Goal: Feedback & Contribution: Contribute content

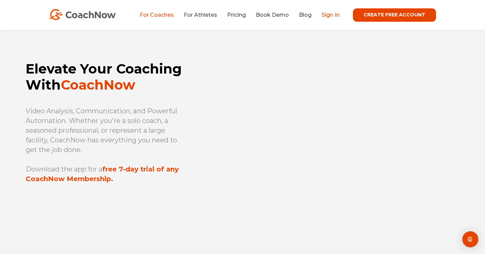
click at [331, 17] on link "Sign In" at bounding box center [331, 15] width 18 height 6
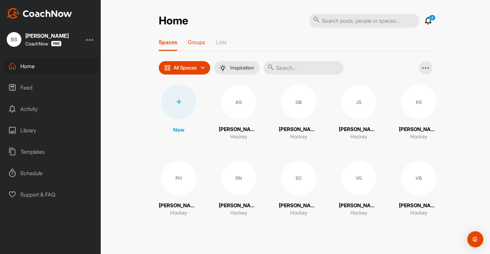
click at [195, 43] on p "Groups" at bounding box center [196, 42] width 17 height 7
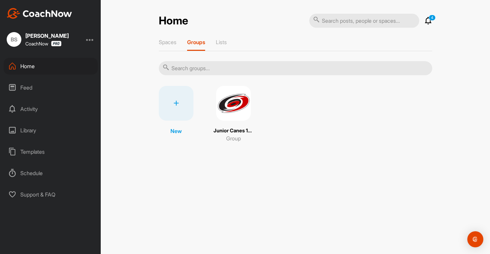
click at [234, 121] on div "Junior Canes 10U White [DATE]-[DATE] Group" at bounding box center [234, 114] width 40 height 56
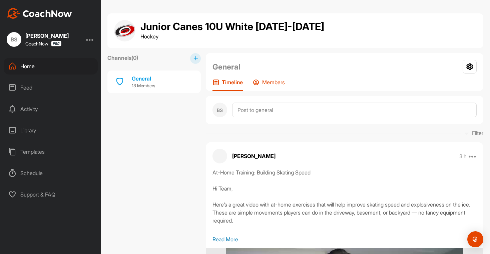
click at [269, 81] on p "Members" at bounding box center [273, 82] width 23 height 7
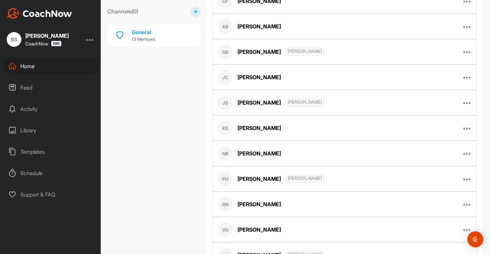
scroll to position [262, 0]
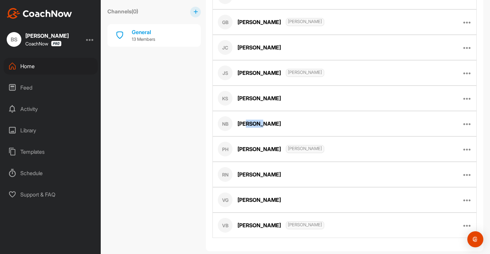
drag, startPoint x: 258, startPoint y: 125, endPoint x: 246, endPoint y: 124, distance: 11.7
click at [246, 124] on div "[PERSON_NAME]" at bounding box center [259, 124] width 43 height 8
click at [246, 123] on div "[PERSON_NAME]" at bounding box center [259, 124] width 43 height 8
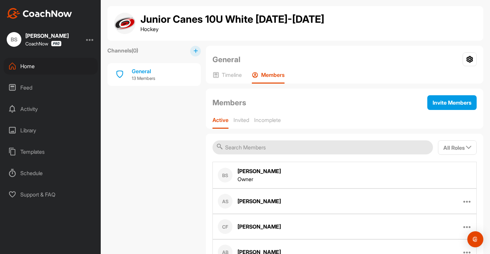
scroll to position [0, 0]
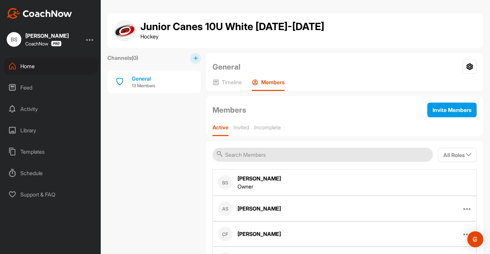
click at [22, 72] on div "Home" at bounding box center [51, 66] width 94 height 17
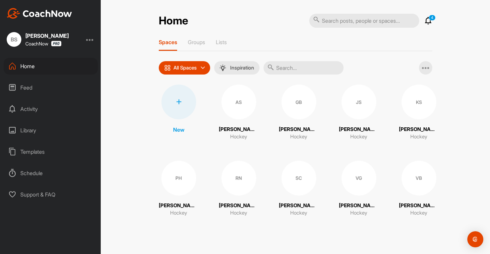
click at [187, 112] on div at bounding box center [179, 101] width 35 height 35
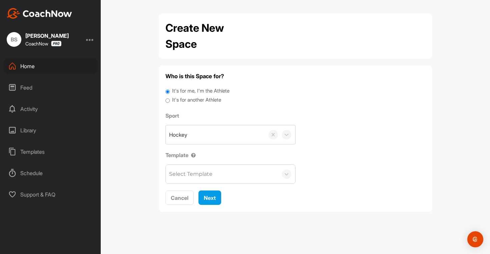
click at [196, 102] on label "It's for another Athlete" at bounding box center [196, 100] width 49 height 8
click at [170, 102] on input "It's for another Athlete" at bounding box center [168, 100] width 4 height 9
radio input "true"
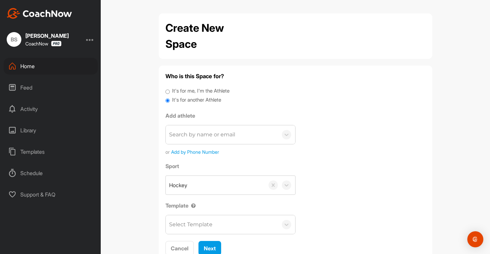
click at [205, 135] on div "Search by name or email" at bounding box center [202, 135] width 66 height 8
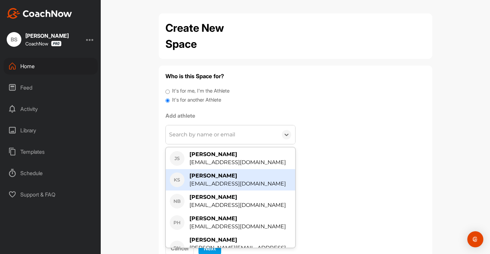
scroll to position [159, 0]
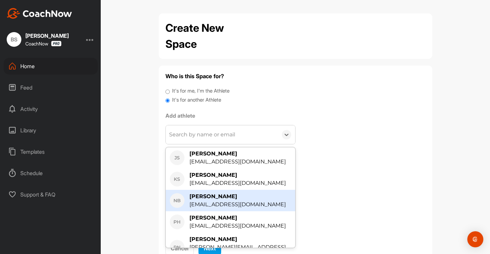
click at [225, 200] on div "[EMAIL_ADDRESS][DOMAIN_NAME]" at bounding box center [238, 204] width 96 height 8
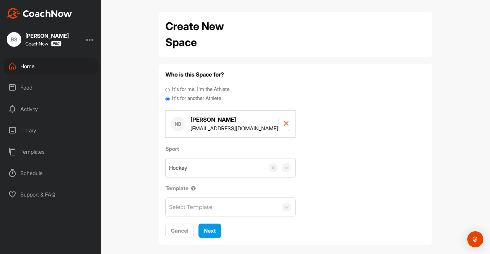
scroll to position [8, 0]
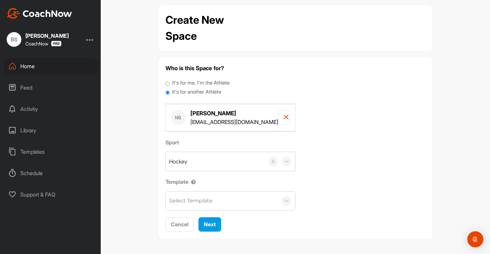
click at [225, 200] on div "Select Template" at bounding box center [222, 200] width 112 height 19
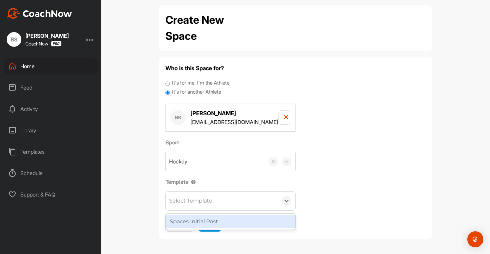
click at [220, 221] on div "Spaces Initial Post" at bounding box center [231, 221] width 130 height 13
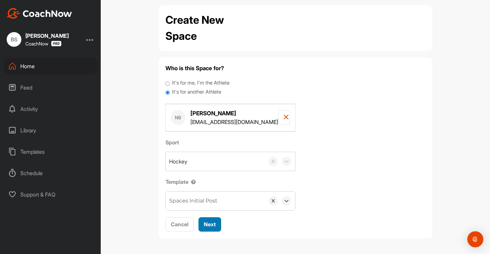
click at [209, 225] on span "Next" at bounding box center [210, 224] width 12 height 7
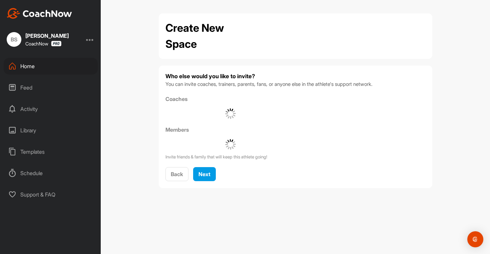
scroll to position [0, 0]
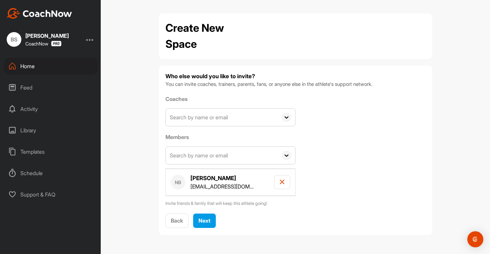
click at [219, 116] on input "text" at bounding box center [222, 116] width 112 height 17
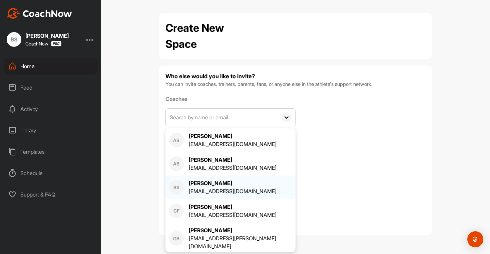
click at [215, 189] on div "[EMAIL_ADDRESS][DOMAIN_NAME]" at bounding box center [233, 191] width 88 height 8
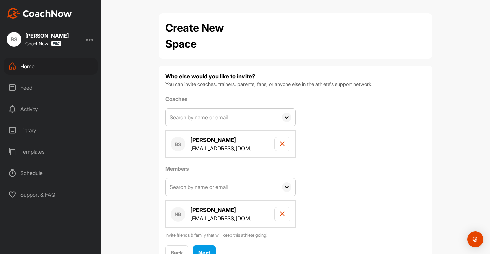
click at [203, 114] on input "text" at bounding box center [222, 116] width 112 height 17
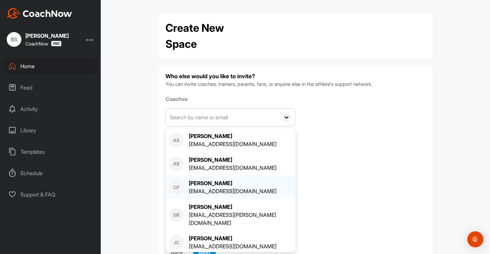
click at [209, 191] on div "[EMAIL_ADDRESS][DOMAIN_NAME]" at bounding box center [233, 191] width 88 height 8
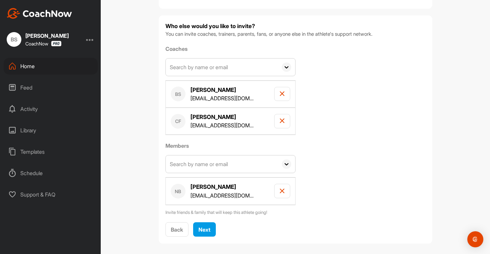
scroll to position [55, 0]
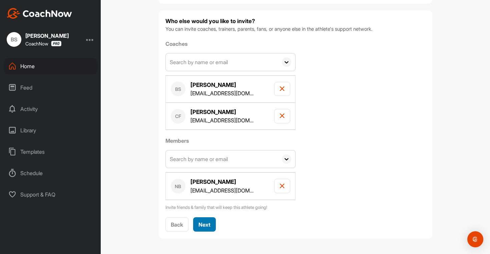
click at [207, 223] on span "Next" at bounding box center [205, 224] width 12 height 7
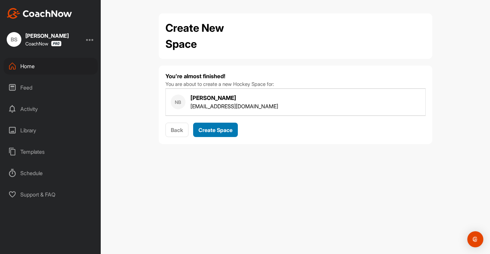
click at [216, 130] on span "Create Space" at bounding box center [216, 130] width 34 height 7
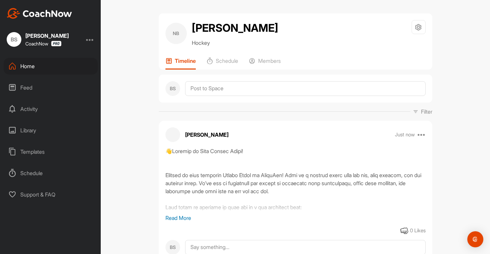
click at [38, 66] on div "Home" at bounding box center [51, 66] width 94 height 17
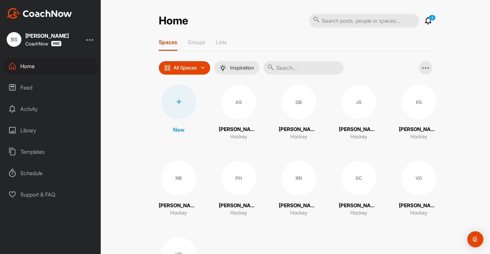
click at [425, 19] on icon at bounding box center [429, 21] width 8 height 8
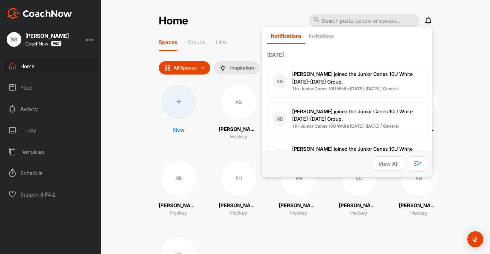
click at [444, 40] on div "Home Notifications Invitations [DATE] AB [PERSON_NAME] joined the Junior Canes …" at bounding box center [296, 127] width 390 height 254
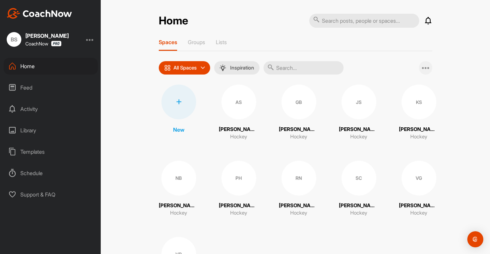
click at [422, 65] on icon at bounding box center [426, 68] width 8 height 8
click at [450, 109] on div "Home Notifications Invitations [DATE] AB [PERSON_NAME] joined the Junior Canes …" at bounding box center [296, 127] width 390 height 254
click at [186, 70] on p "All Spaces" at bounding box center [185, 67] width 23 height 5
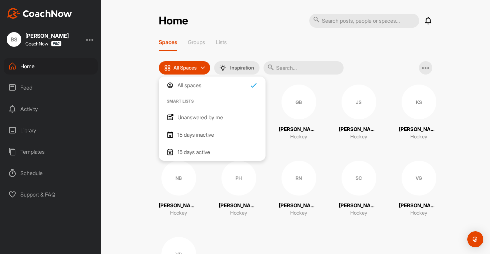
click at [200, 117] on p "Unanswered by me" at bounding box center [201, 117] width 46 height 8
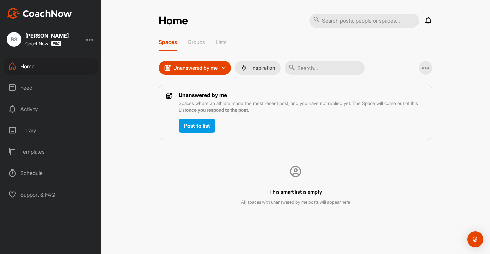
click at [187, 68] on p "Unanswered by me" at bounding box center [196, 67] width 44 height 5
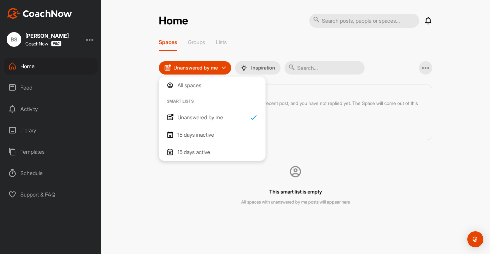
click at [199, 151] on p "15 days active" at bounding box center [194, 152] width 33 height 8
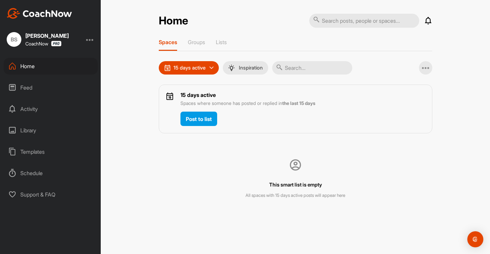
click at [186, 65] on p "15 days active" at bounding box center [190, 67] width 32 height 5
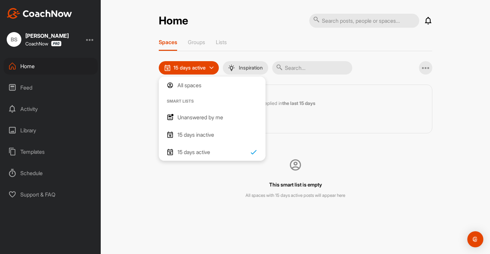
click at [187, 83] on p "All spaces" at bounding box center [190, 85] width 24 height 8
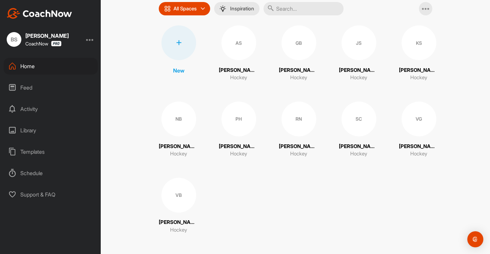
scroll to position [61, 0]
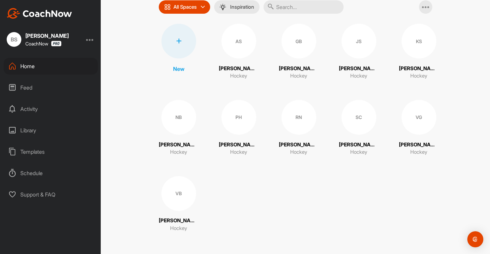
click at [301, 214] on div "New AS [PERSON_NAME] Hockey GB [PERSON_NAME] Hockey JS [PERSON_NAME] Hockey KS …" at bounding box center [296, 128] width 274 height 208
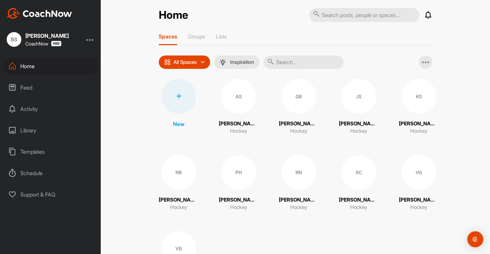
scroll to position [0, 0]
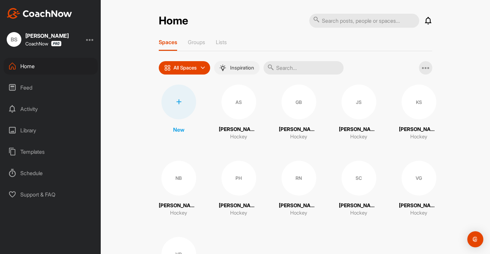
click at [241, 68] on p "Inspiration" at bounding box center [242, 67] width 24 height 5
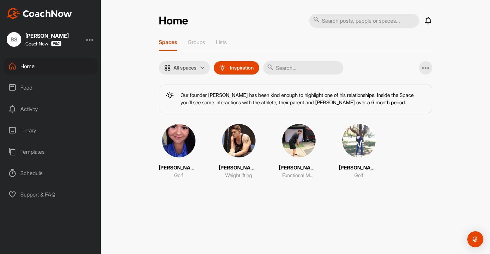
click at [185, 147] on img at bounding box center [179, 140] width 35 height 35
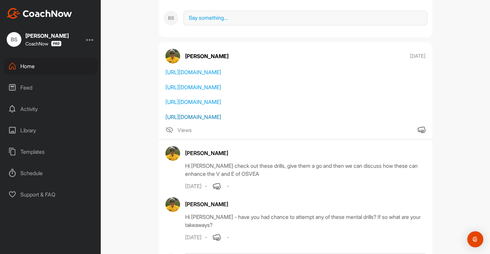
scroll to position [1102, 0]
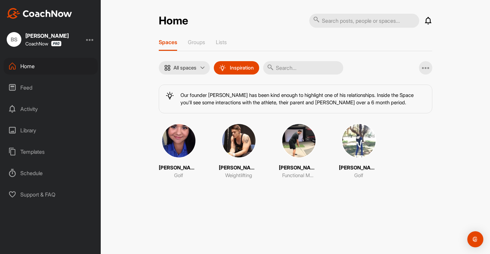
click at [289, 148] on img at bounding box center [299, 140] width 35 height 35
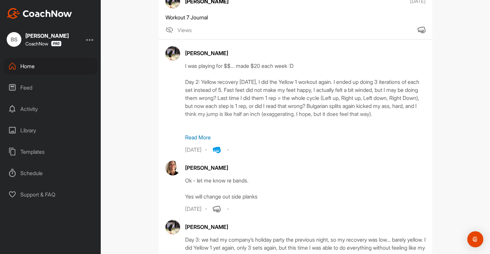
scroll to position [134, 0]
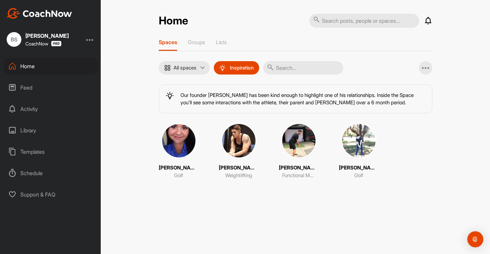
click at [27, 133] on div "Library" at bounding box center [51, 130] width 94 height 17
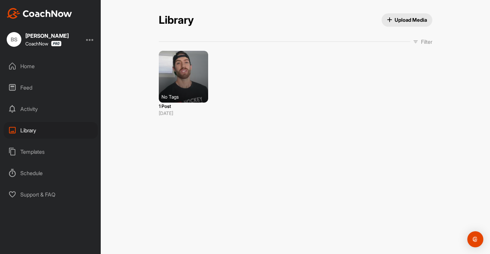
click at [25, 114] on div "Activity" at bounding box center [51, 108] width 94 height 17
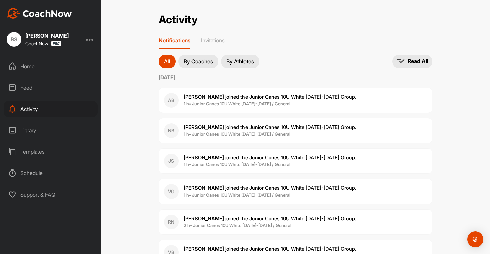
click at [40, 67] on div "Home" at bounding box center [51, 66] width 94 height 17
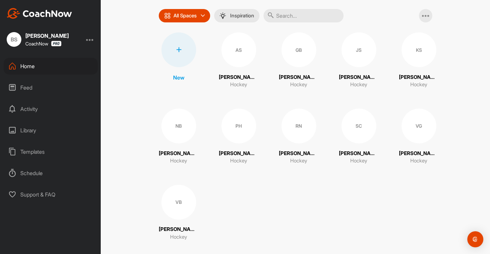
scroll to position [61, 0]
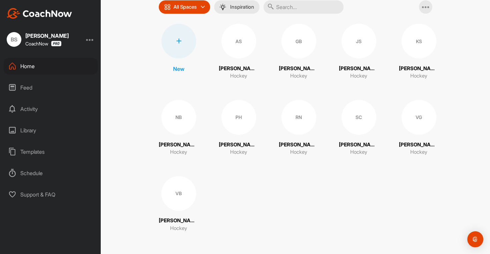
click at [186, 195] on div "VB" at bounding box center [179, 193] width 35 height 35
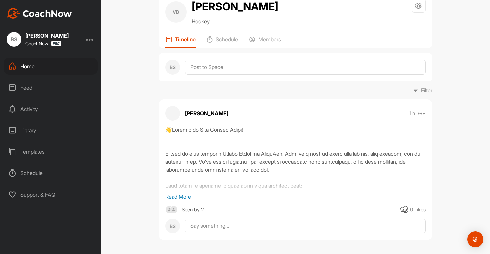
scroll to position [28, 0]
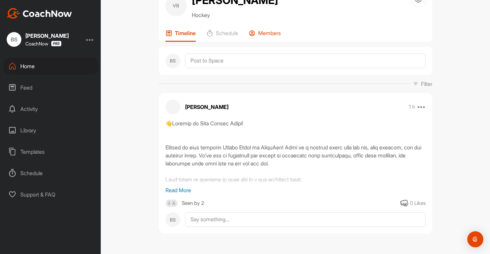
click at [261, 37] on div "Members" at bounding box center [265, 36] width 32 height 12
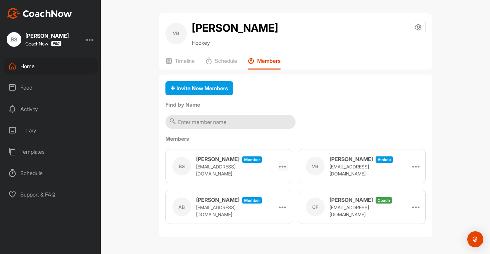
click at [281, 165] on icon at bounding box center [283, 166] width 8 height 8
click at [312, 121] on div "Invite New Members Find by Name Members BS [PERSON_NAME] Member [EMAIL_ADDRESS]…" at bounding box center [296, 155] width 274 height 163
click at [33, 67] on div "Home" at bounding box center [51, 66] width 94 height 17
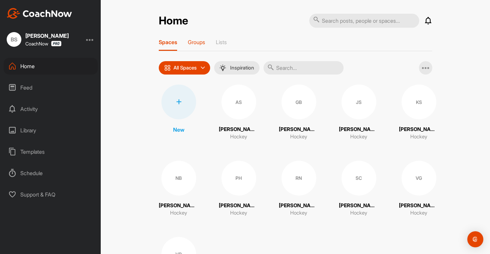
click at [191, 43] on p "Groups" at bounding box center [196, 42] width 17 height 7
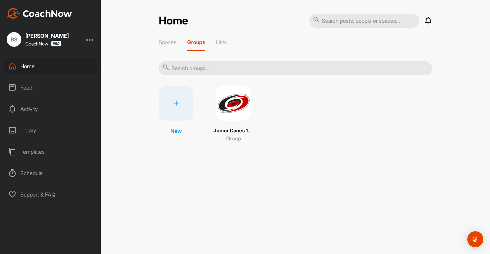
click at [211, 42] on div "Spaces Groups Lists" at bounding box center [296, 45] width 274 height 12
click at [217, 43] on p "Lists" at bounding box center [221, 42] width 11 height 7
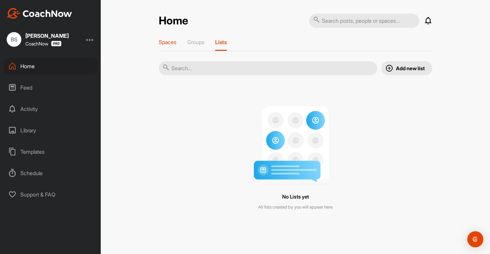
click at [172, 46] on div "Spaces" at bounding box center [168, 45] width 18 height 12
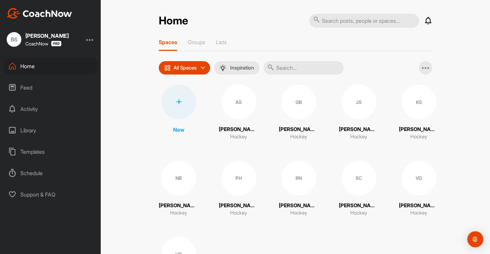
click at [38, 176] on div "Schedule" at bounding box center [51, 173] width 94 height 17
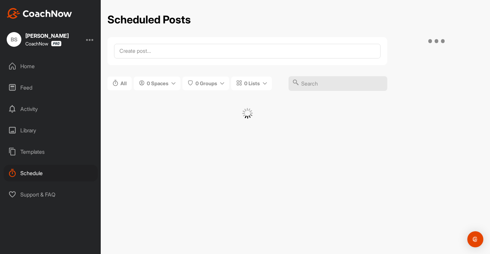
click at [34, 151] on div "Templates" at bounding box center [51, 151] width 94 height 17
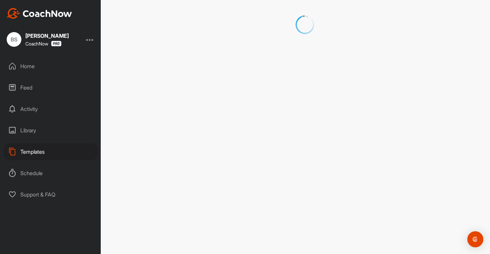
click at [31, 131] on div "Library" at bounding box center [51, 130] width 94 height 17
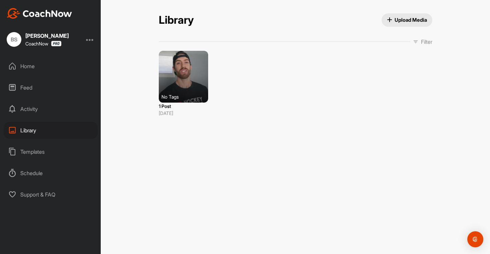
click at [188, 94] on div "No Tags" at bounding box center [186, 96] width 49 height 7
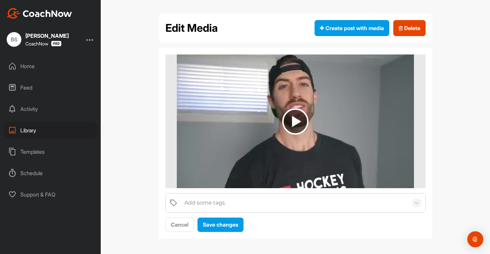
click at [45, 129] on div "Library" at bounding box center [51, 130] width 94 height 17
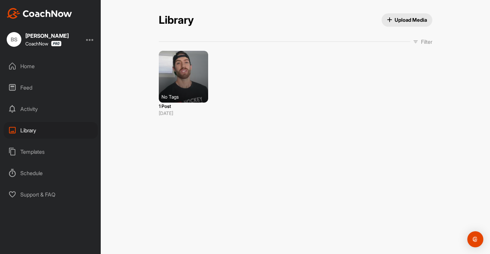
click at [191, 89] on div at bounding box center [183, 77] width 49 height 52
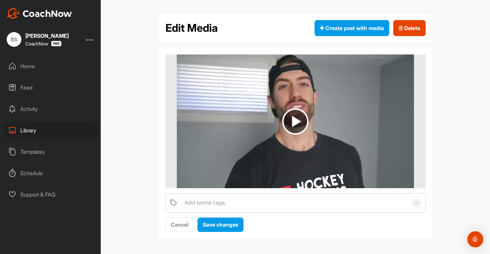
click at [290, 135] on img at bounding box center [295, 121] width 237 height 134
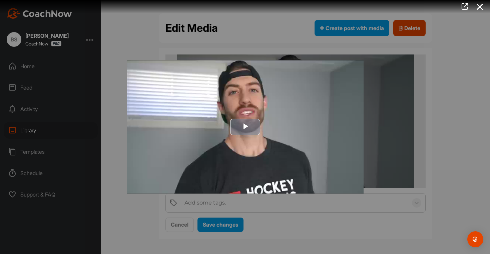
click at [245, 127] on span "Video Player" at bounding box center [245, 127] width 0 height 0
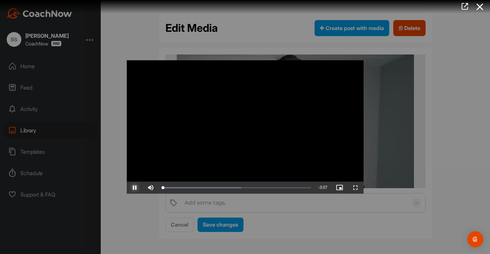
click at [136, 188] on span "Video Player" at bounding box center [135, 188] width 16 height 0
click at [467, 156] on div at bounding box center [245, 127] width 490 height 254
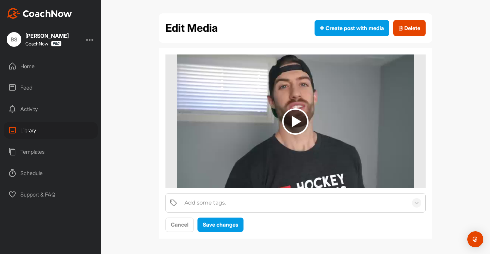
click at [49, 71] on div "Home" at bounding box center [51, 66] width 94 height 17
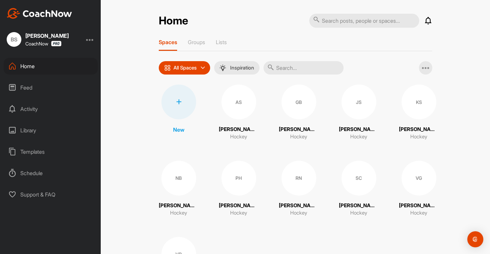
click at [31, 66] on div "Home" at bounding box center [51, 66] width 94 height 17
click at [202, 44] on p "Groups" at bounding box center [196, 42] width 17 height 7
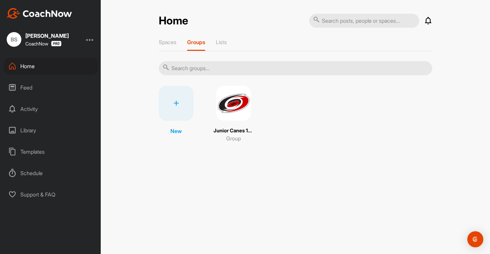
click at [243, 114] on img at bounding box center [233, 103] width 35 height 35
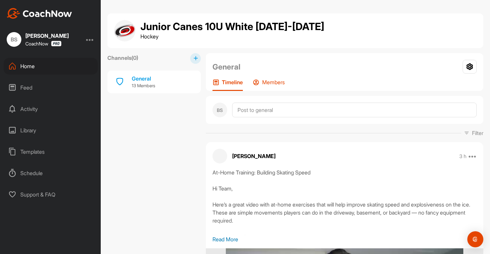
click at [269, 81] on p "Members" at bounding box center [273, 82] width 23 height 7
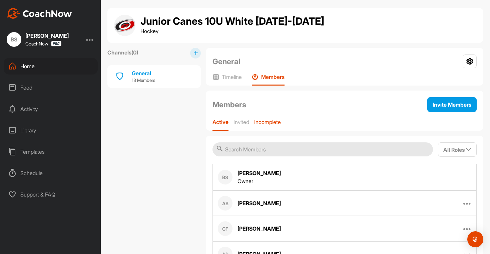
scroll to position [2, 0]
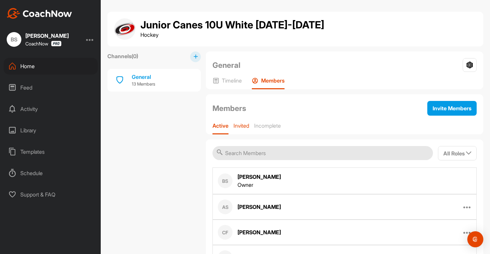
click at [249, 125] on p "Invited" at bounding box center [242, 125] width 16 height 7
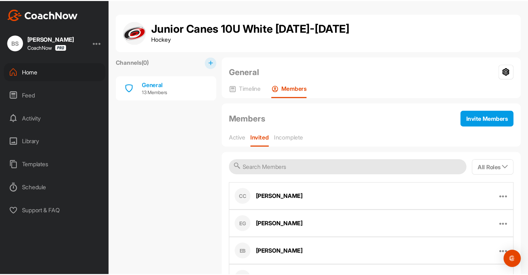
scroll to position [0, 0]
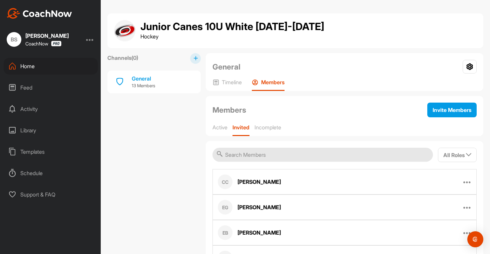
click at [32, 69] on div "Home" at bounding box center [51, 66] width 94 height 17
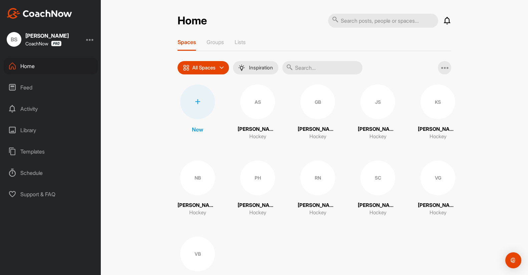
click at [34, 133] on div "Library" at bounding box center [51, 130] width 94 height 17
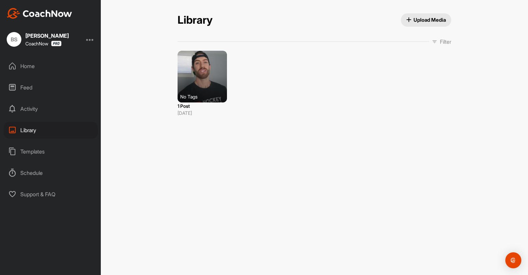
click at [265, 130] on div "Library Upload Media Filter Media Type Images Videos Audio Documents Sort by Cr…" at bounding box center [314, 137] width 427 height 275
click at [414, 20] on span "Upload Media" at bounding box center [426, 19] width 40 height 7
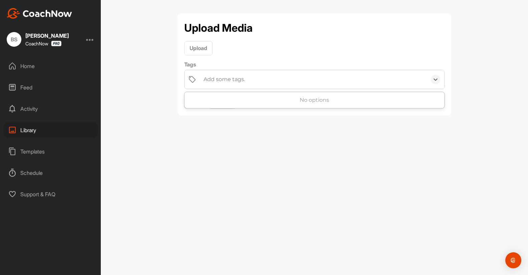
click at [249, 80] on div "Add some tags." at bounding box center [313, 79] width 227 height 19
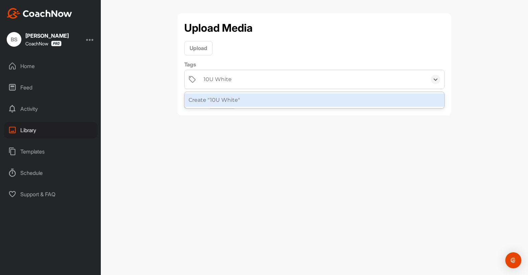
type input "10U White"
click at [308, 154] on div "Upload Media Upload Tags option Create "10U White" focused, 1 of 1. 1 result av…" at bounding box center [314, 137] width 427 height 275
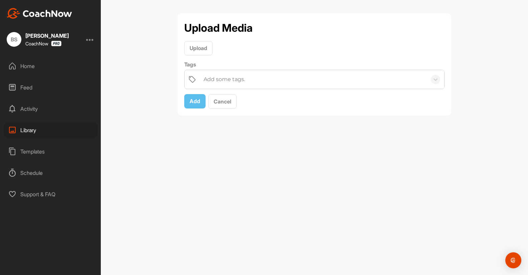
click at [255, 81] on div "Add some tags." at bounding box center [313, 79] width 227 height 19
click at [246, 103] on div "No options" at bounding box center [315, 99] width 260 height 13
click at [269, 152] on div "Upload Media Upload Tags 0 results available. Use Up and Down to choose options…" at bounding box center [314, 137] width 427 height 275
click at [200, 49] on span "Upload" at bounding box center [199, 48] width 18 height 7
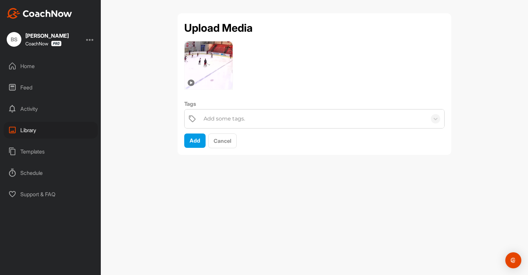
click at [214, 120] on div "Add some tags." at bounding box center [224, 119] width 41 height 8
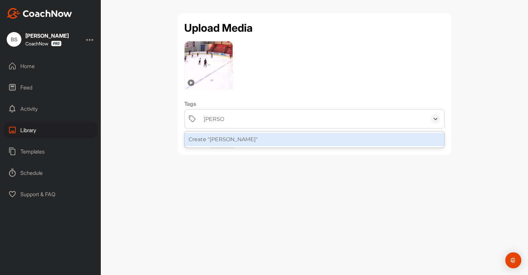
type input "[PERSON_NAME]"
click at [260, 187] on div "Upload Media 0:31 Tags option Create "Connor" focused, 1 of 1. 1 result availab…" at bounding box center [314, 137] width 427 height 275
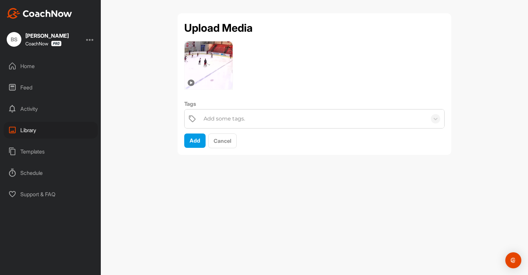
click at [225, 124] on div "Add some tags." at bounding box center [313, 118] width 227 height 19
click at [300, 140] on div "No options" at bounding box center [315, 139] width 260 height 13
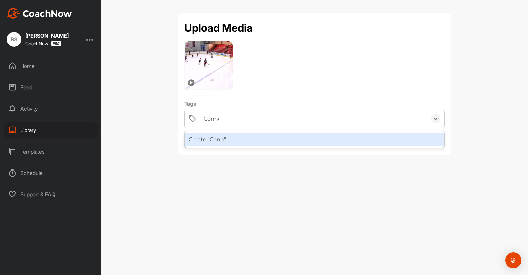
type input "[PERSON_NAME]"
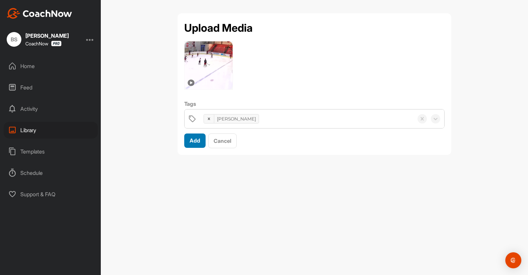
click at [195, 144] on div "Add" at bounding box center [195, 141] width 11 height 8
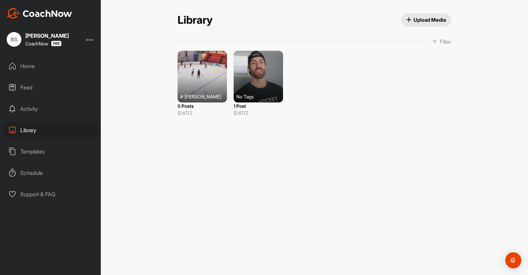
click at [213, 93] on div "# [PERSON_NAME]" at bounding box center [204, 96] width 49 height 7
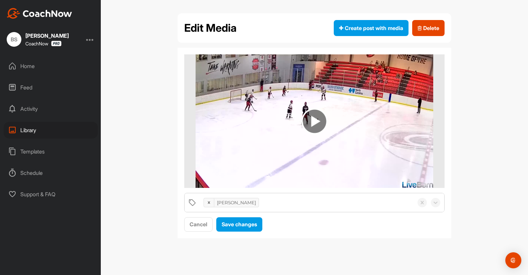
click at [313, 123] on img at bounding box center [314, 121] width 26 height 26
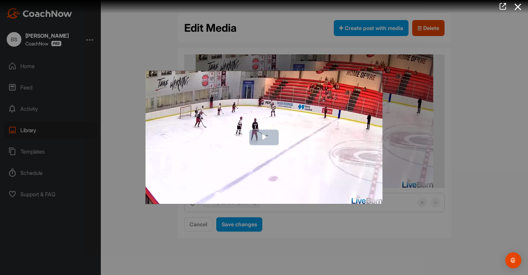
click at [264, 138] on span "Video Player" at bounding box center [264, 138] width 0 height 0
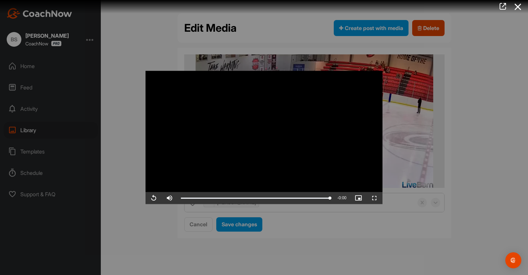
click at [320, 253] on div at bounding box center [264, 137] width 528 height 275
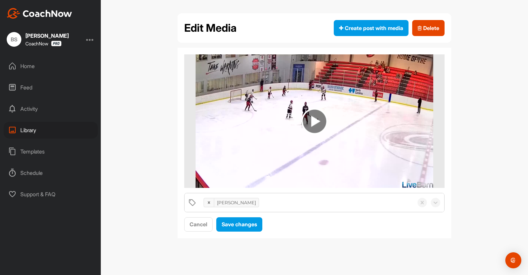
click at [490, 172] on div "Edit Media Create post with media [PERSON_NAME] Cancel Save changes" at bounding box center [314, 137] width 427 height 275
click at [48, 129] on div "Library" at bounding box center [51, 130] width 94 height 17
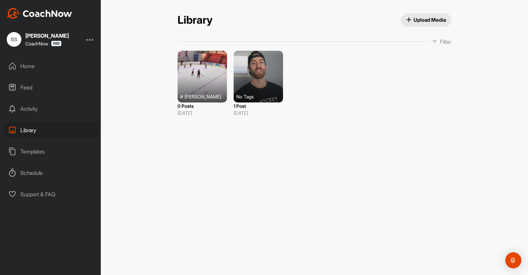
click at [273, 163] on div "Library Upload Media Filter Media Type Images Videos Audio Documents Sort by Cr…" at bounding box center [314, 137] width 427 height 275
click at [208, 142] on div "Library Upload Media Filter Media Type Images Videos Audio Documents Sort by Cr…" at bounding box center [314, 137] width 427 height 275
click at [37, 69] on div "Home" at bounding box center [51, 66] width 94 height 17
